Goal: Information Seeking & Learning: Learn about a topic

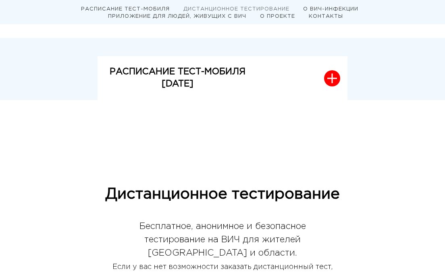
scroll to position [202, 0]
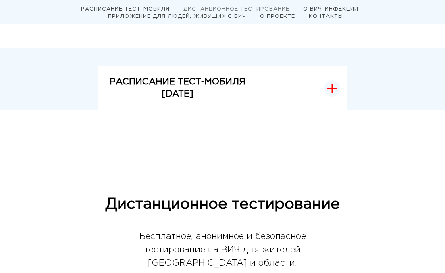
click at [192, 94] on p "[DATE]" at bounding box center [178, 94] width 136 height 12
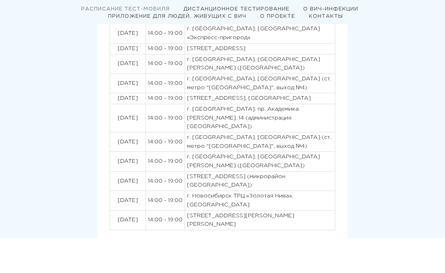
scroll to position [323, 0]
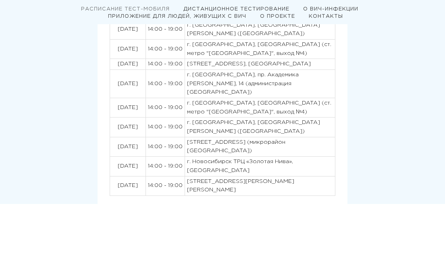
drag, startPoint x: 114, startPoint y: 135, endPoint x: 262, endPoint y: 200, distance: 161.9
click at [262, 195] on tbody "01.09.2025 14:00 - 19:00 г. Новосибирск, Привокзальная площадь Вокзала «Экспрес…" at bounding box center [222, 93] width 225 height 206
copy tbody "17.09.2025 14:00 - 19:00 г. Новосибирск, пр. Академика Лаврентьева, 14 (админис…"
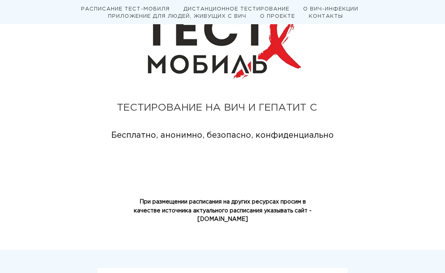
click at [129, 9] on link "РАСПИСАНИЕ ТЕСТ-МОБИЛЯ" at bounding box center [125, 9] width 89 height 4
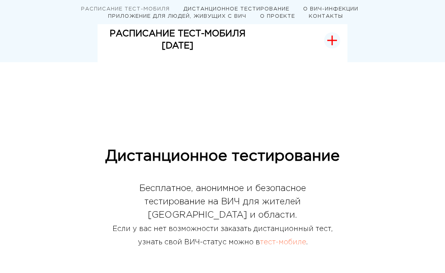
click at [330, 39] on icon "button" at bounding box center [332, 40] width 10 height 10
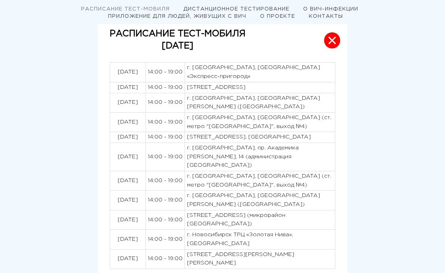
click at [285, 17] on link "О ПРОЕКТЕ" at bounding box center [277, 16] width 35 height 4
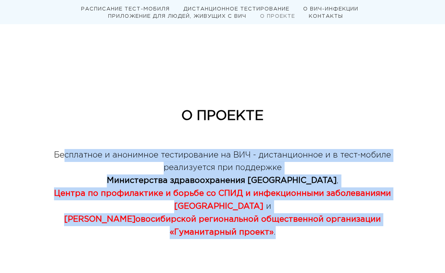
drag, startPoint x: 63, startPoint y: 100, endPoint x: 404, endPoint y: 165, distance: 346.5
click at [404, 165] on div "Бесплатное и анонимное тестирование на ВИЧ - дистанционное и в тест-мобиле реал…" at bounding box center [222, 200] width 379 height 103
click at [404, 166] on div "Бесплатное и анонимное тестирование на ВИЧ - дистанционное и в тест-мобиле реал…" at bounding box center [222, 200] width 379 height 103
drag, startPoint x: 404, startPoint y: 164, endPoint x: 31, endPoint y: 92, distance: 379.9
click at [31, 108] on div "О ПРОЕКТЕ Бесплатное и анонимное тестирование на ВИЧ - дистанционное и в тест-м…" at bounding box center [222, 196] width 387 height 176
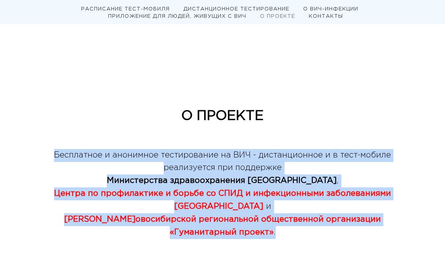
copy div "Бесплатное и анонимное тестирование на ВИЧ - дистанционное и в тест-мобиле реал…"
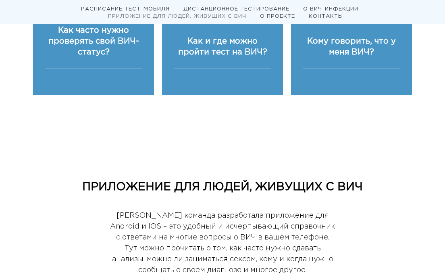
scroll to position [1784, 0]
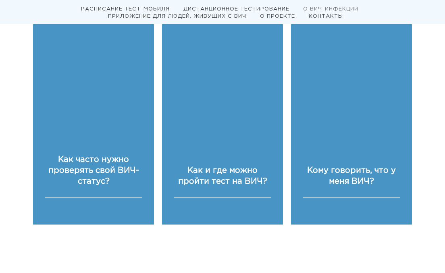
click at [282, 15] on link "О ПРОЕКТЕ" at bounding box center [277, 16] width 35 height 4
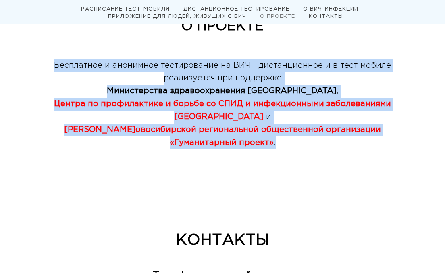
scroll to position [2482, 0]
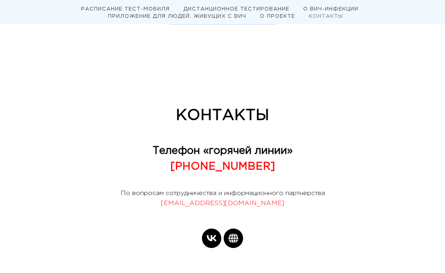
click at [211, 228] on icon "vk" at bounding box center [211, 237] width 19 height 19
